Goal: Task Accomplishment & Management: Complete application form

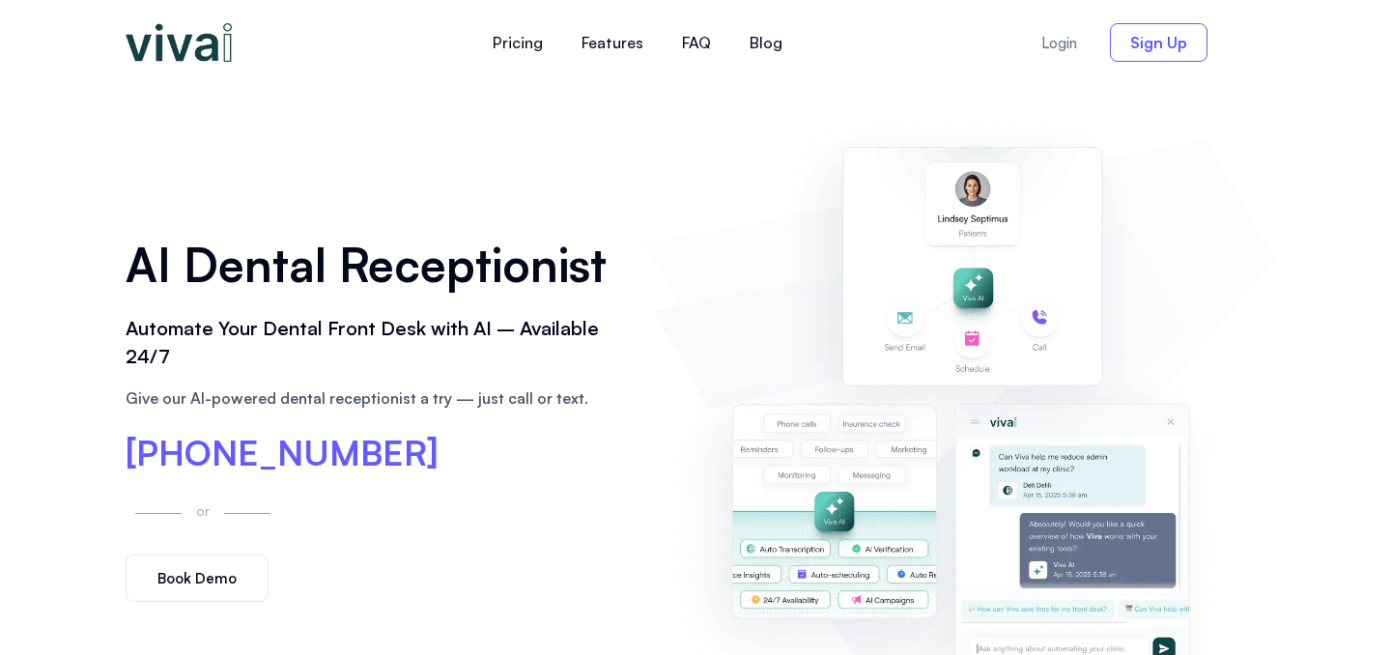
click at [1146, 46] on span "Sign Up" at bounding box center [1158, 42] width 57 height 15
click at [184, 596] on link "Book Demo" at bounding box center [197, 577] width 143 height 47
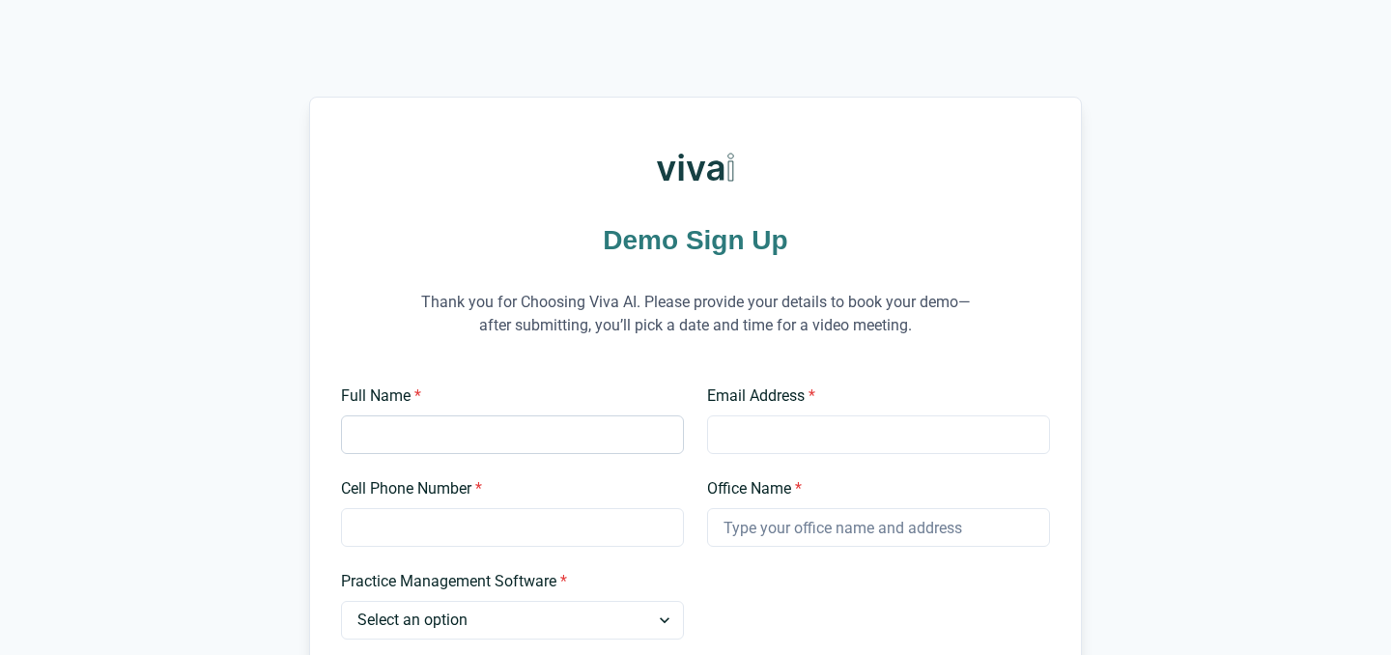
click at [462, 434] on input "Full Name *" at bounding box center [512, 434] width 343 height 39
type input "Dadbeh Shirvanloo"
type input "dadbeh@gmail.com"
type input "8324436700"
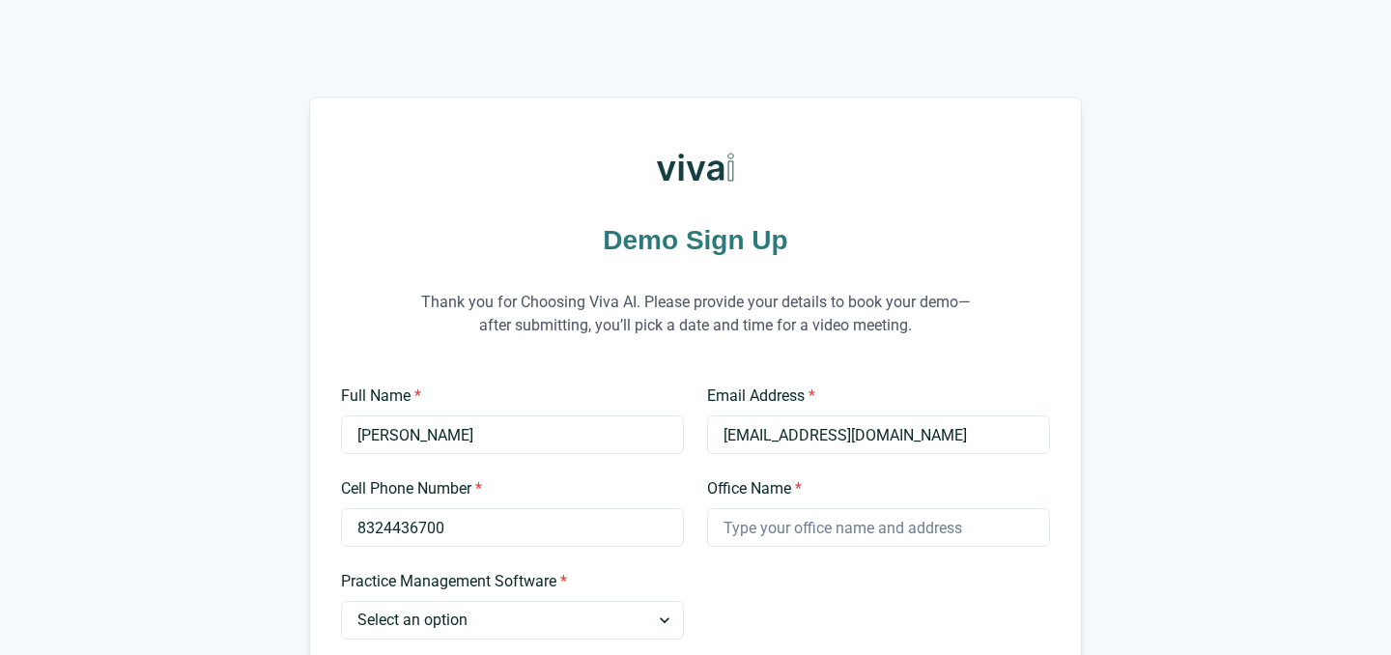
scroll to position [162, 0]
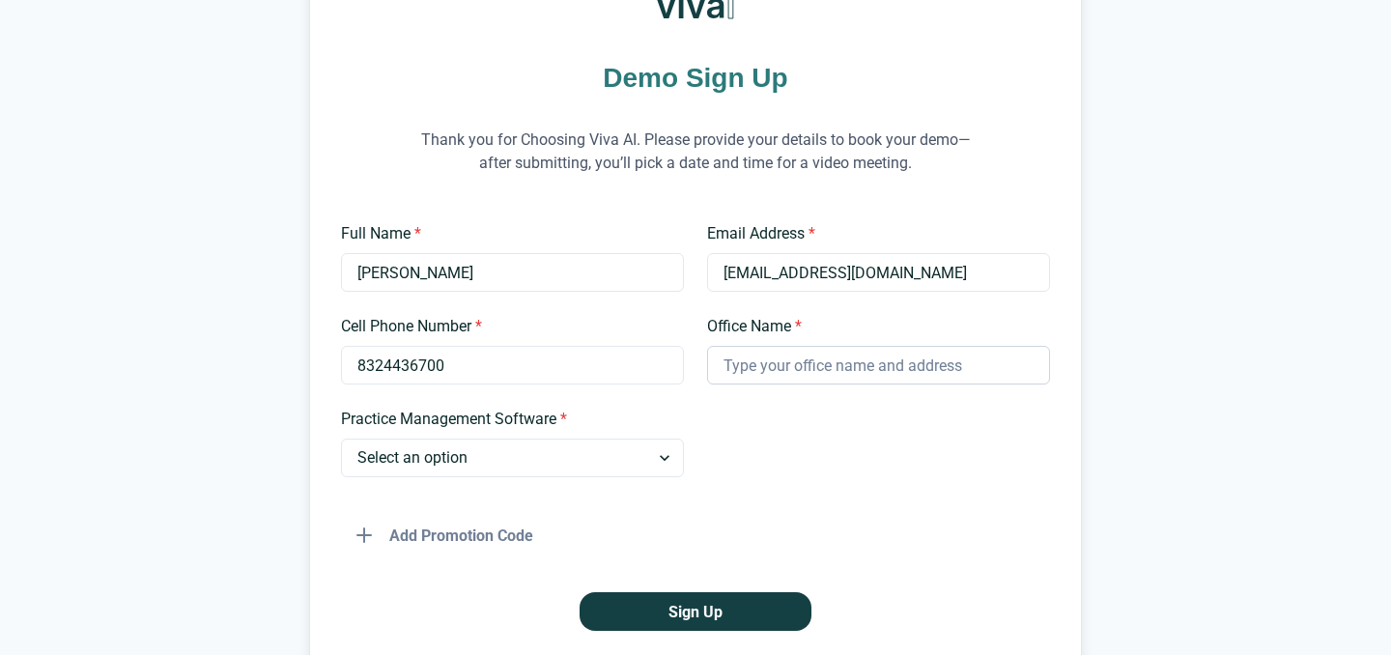
click at [791, 356] on input "Office Name *" at bounding box center [878, 365] width 343 height 39
type input "Omega Dental Specialists"
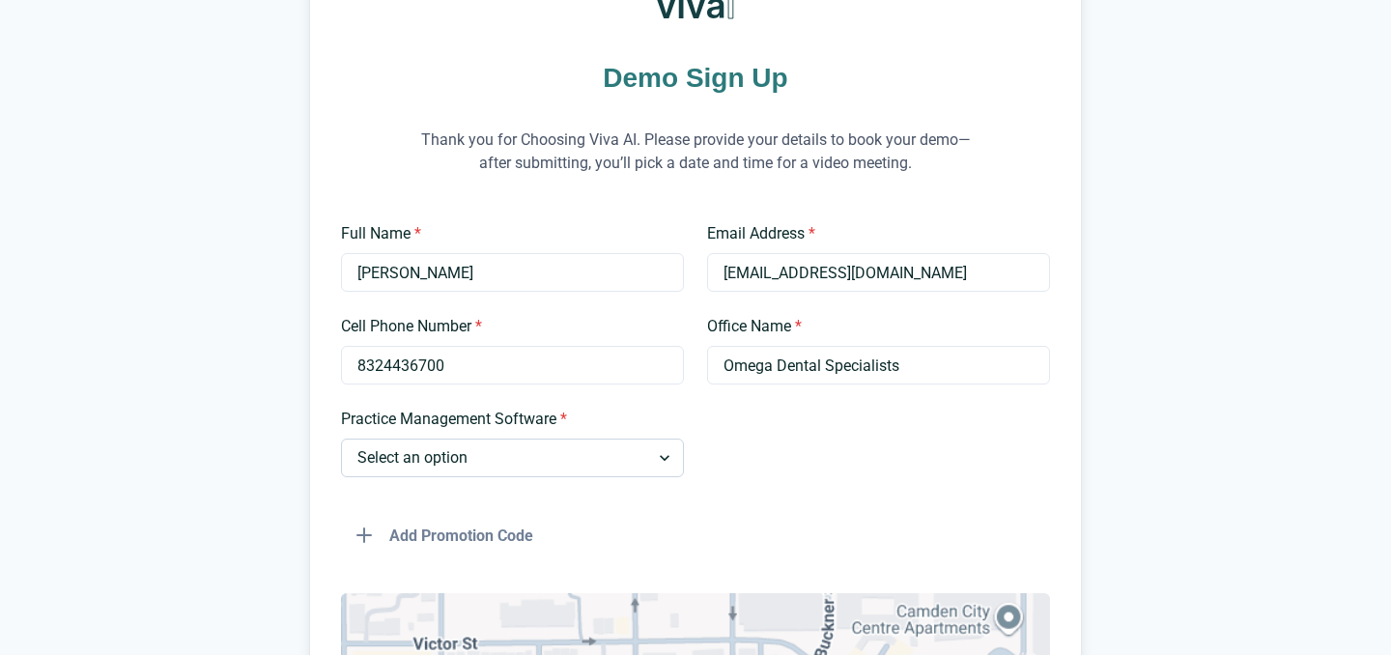
click at [482, 451] on select "Select an option Dentrix Open Dental EagleSoft Denticon Other" at bounding box center [512, 457] width 343 height 39
select select "Dentrix"
click at [341, 438] on select "Select an option Dentrix Open Dental EagleSoft Denticon Other" at bounding box center [512, 457] width 343 height 39
click at [742, 481] on div "Full Name * Dadbeh Shirvanloo Email Address * dadbeh@gmail.com Cell Phone Numbe…" at bounding box center [695, 526] width 709 height 608
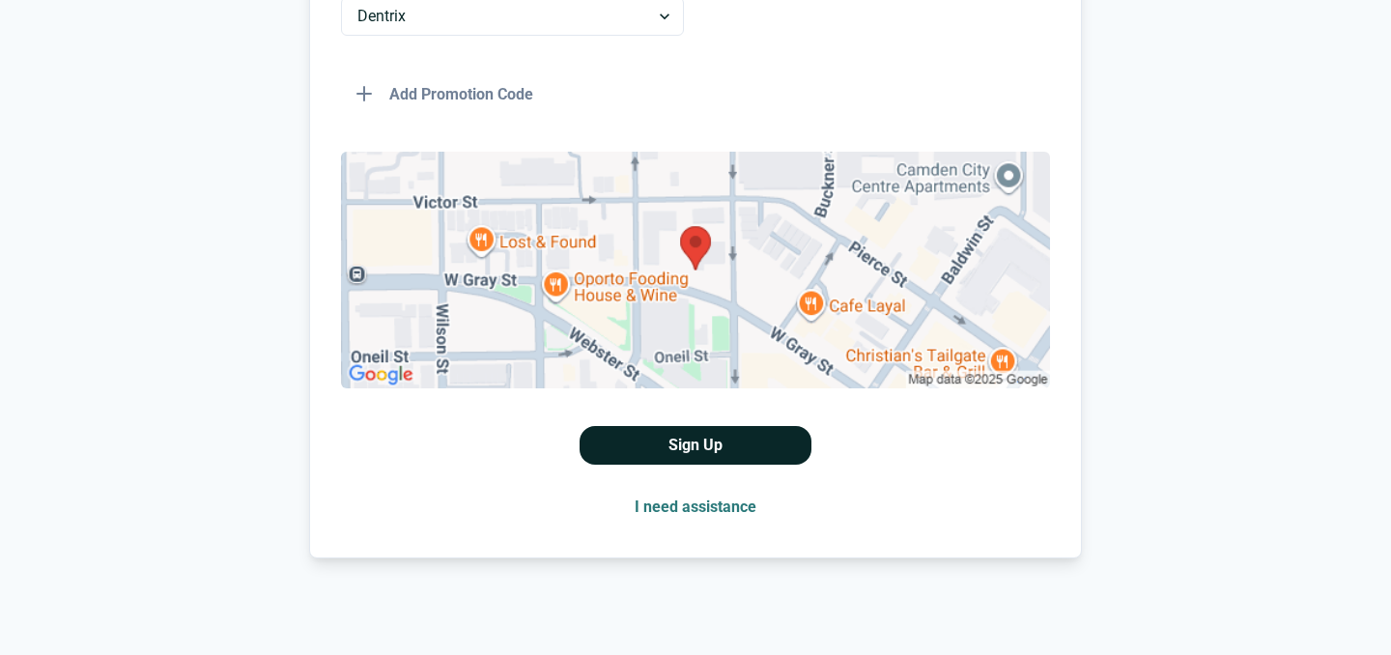
click at [728, 446] on button "Sign Up" at bounding box center [696, 445] width 232 height 39
